Goal: Information Seeking & Learning: Learn about a topic

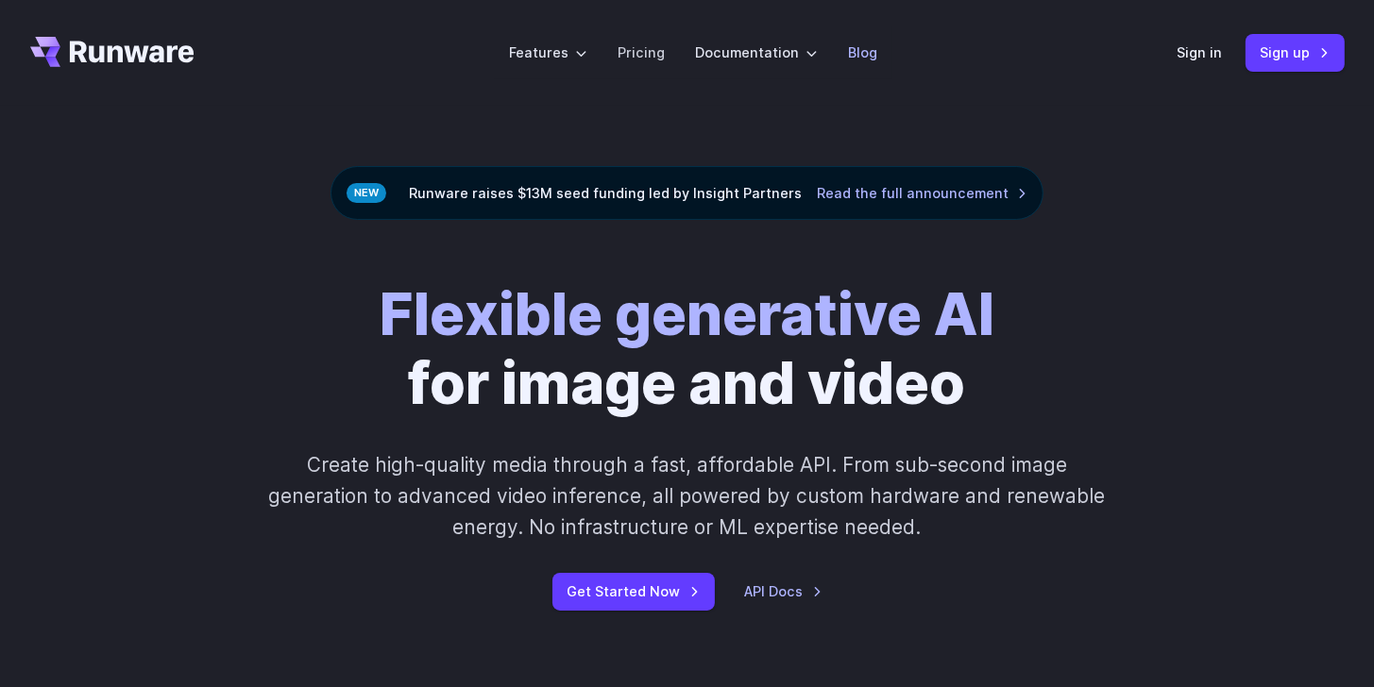
click at [859, 56] on link "Blog" at bounding box center [862, 53] width 29 height 22
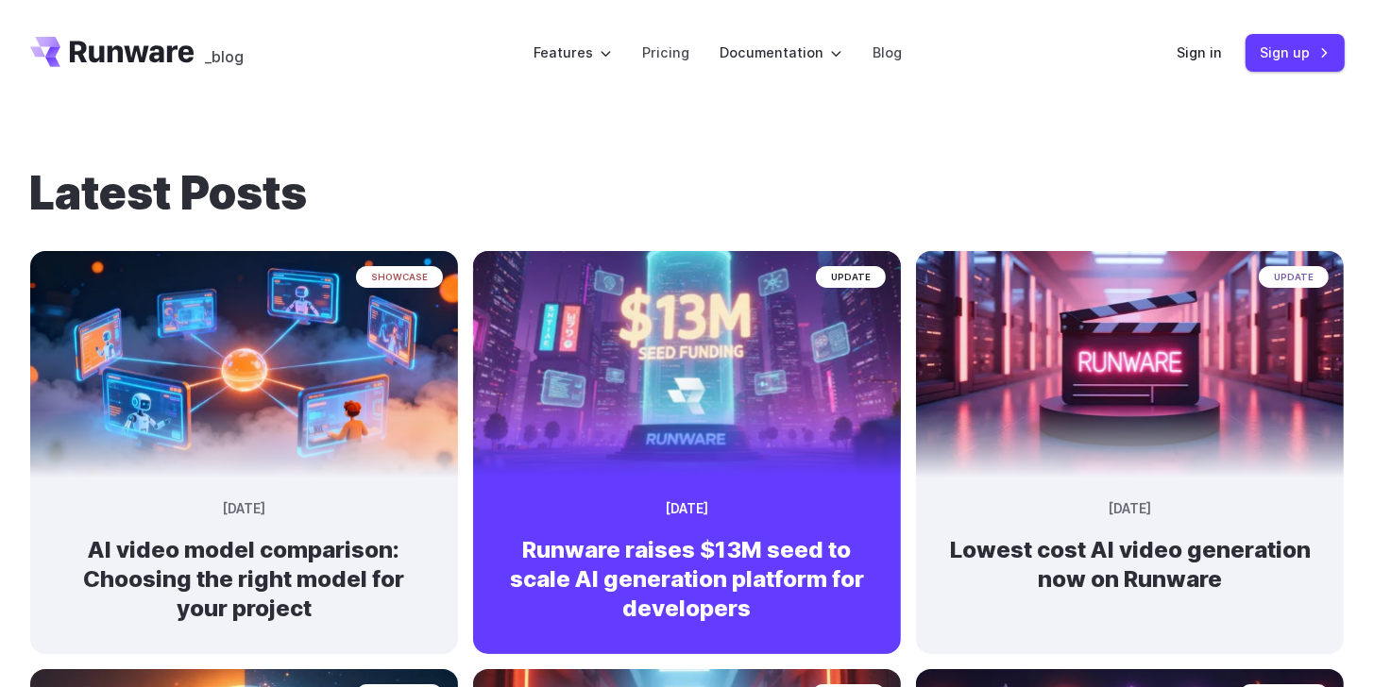
click at [620, 580] on h2 "Runware raises $13M seed to scale AI generation platform for developers" at bounding box center [686, 579] width 367 height 89
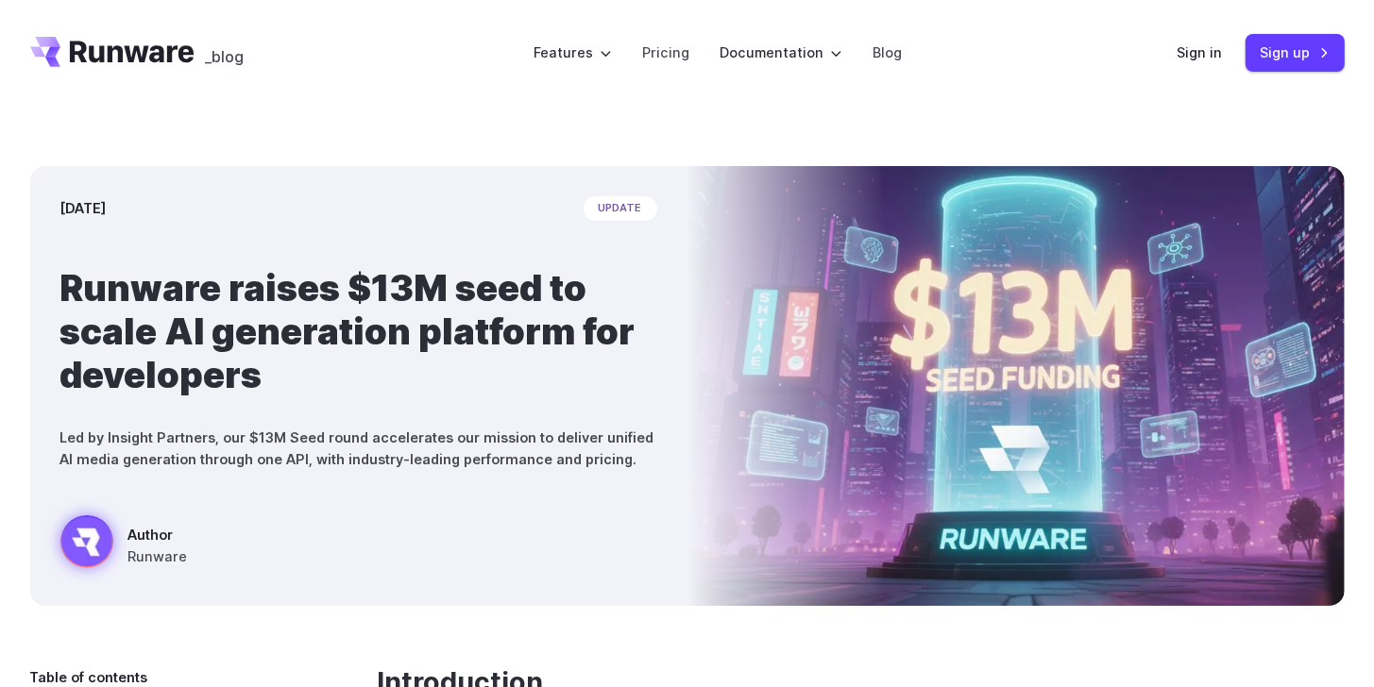
click at [91, 0] on header "_blog Features Tasks Image generation Video generation Sonic Inference Engine™ …" at bounding box center [687, 53] width 1359 height 106
click at [119, 118] on div "September 9, 2025 update Runware raises $13M seed to scale AI generation platfo…" at bounding box center [687, 386] width 1374 height 561
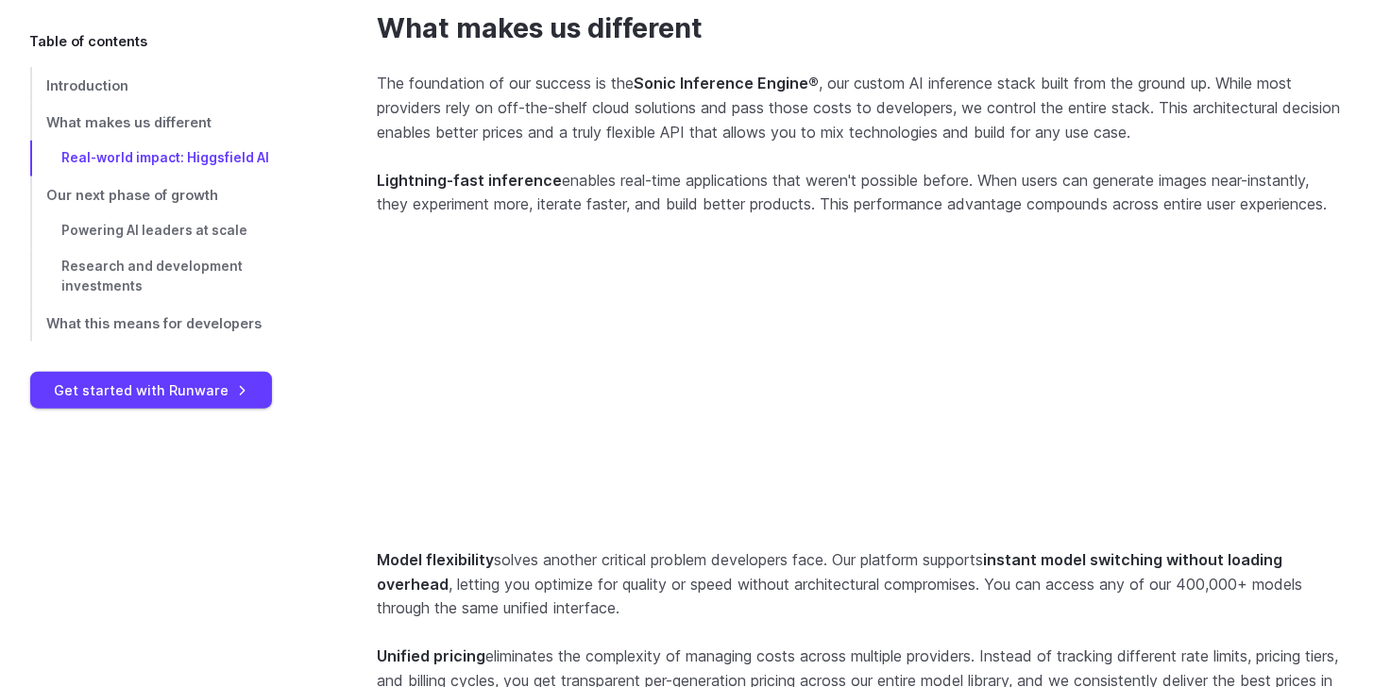
scroll to position [4590, 0]
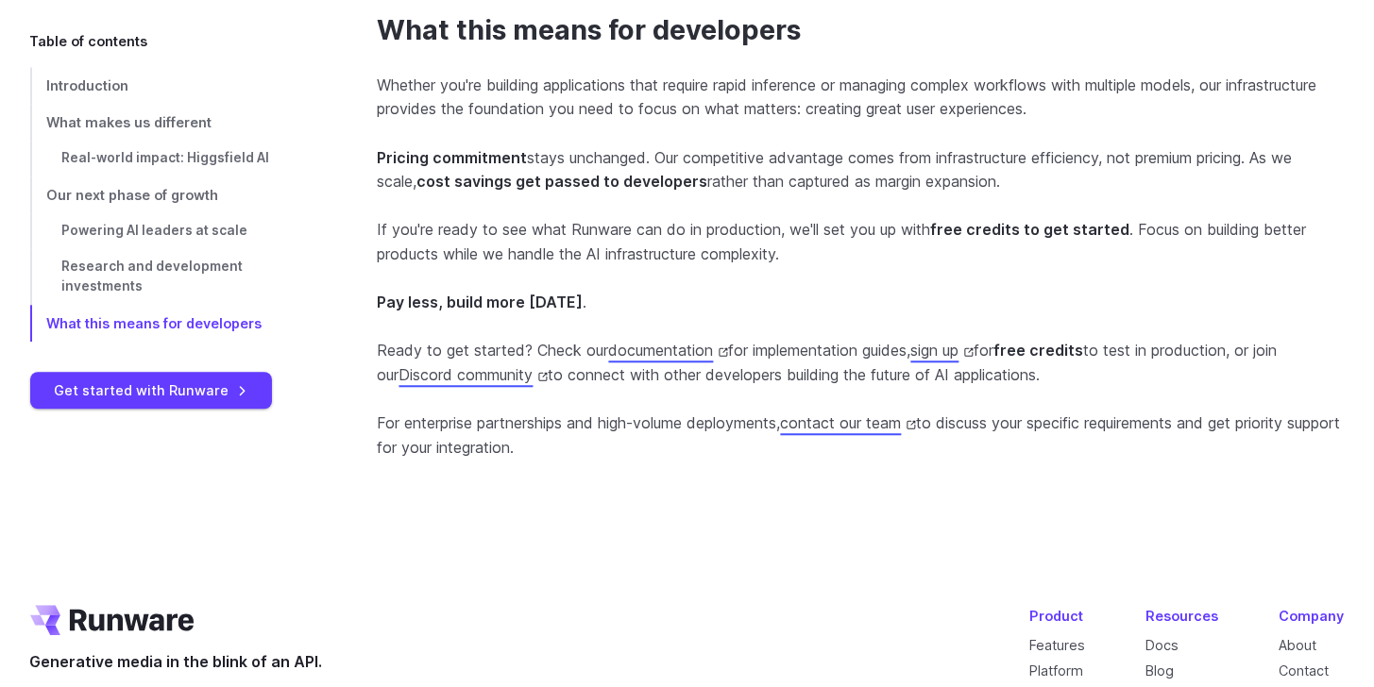
drag, startPoint x: 173, startPoint y: 602, endPoint x: 84, endPoint y: 598, distance: 88.9
copy span "Runware, Inc."
